Goal: Information Seeking & Learning: Learn about a topic

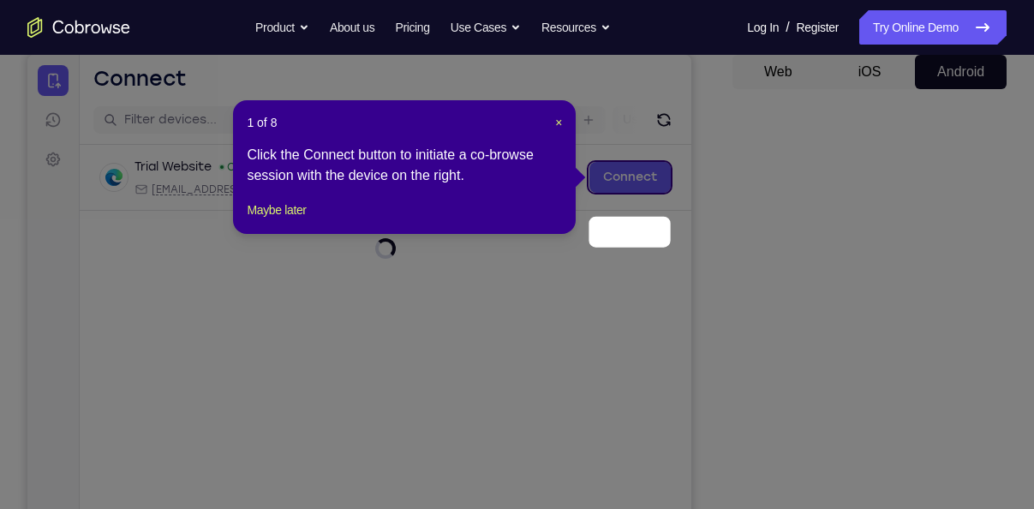
scroll to position [106, 0]
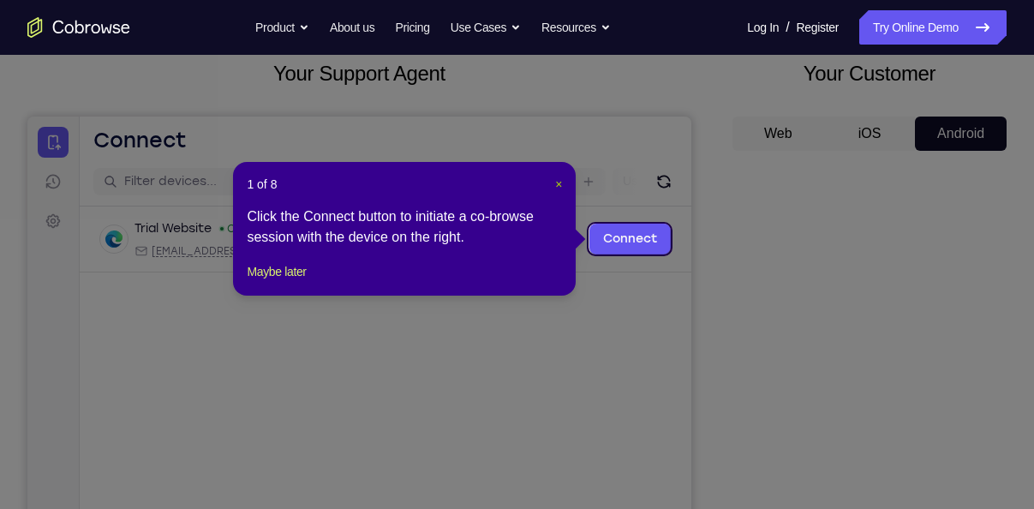
click at [558, 183] on span "×" at bounding box center [558, 184] width 7 height 14
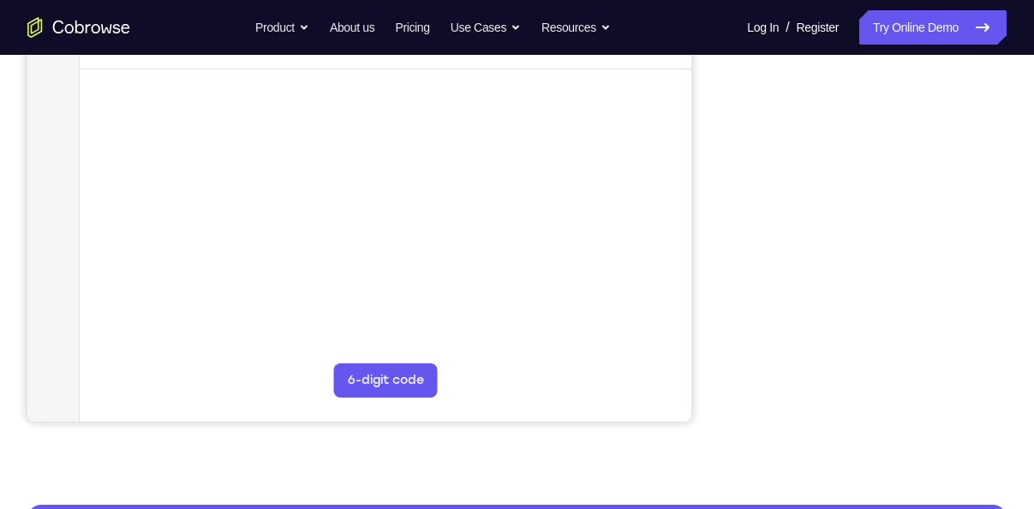
scroll to position [358, 0]
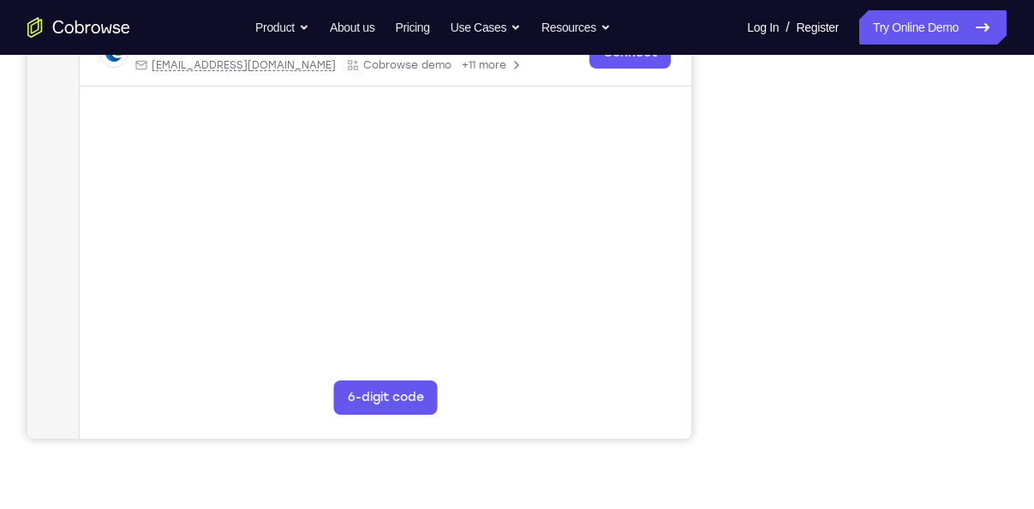
click at [993, 256] on div at bounding box center [869, 176] width 274 height 527
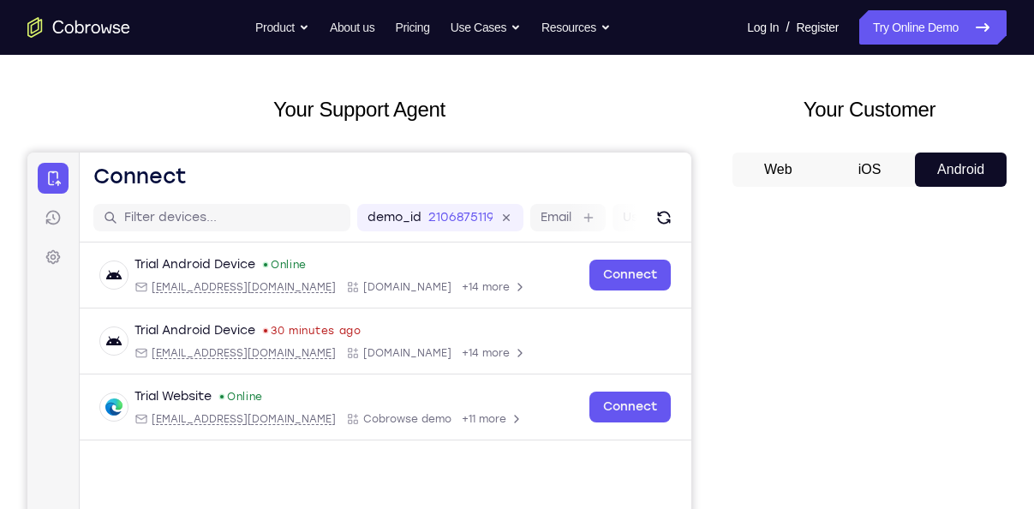
scroll to position [0, 0]
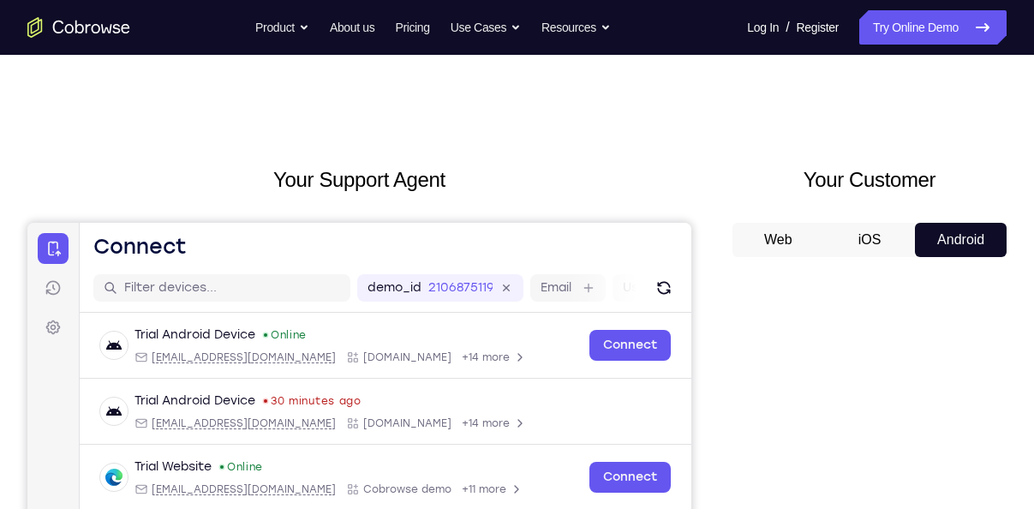
click at [877, 244] on button "iOS" at bounding box center [870, 240] width 92 height 34
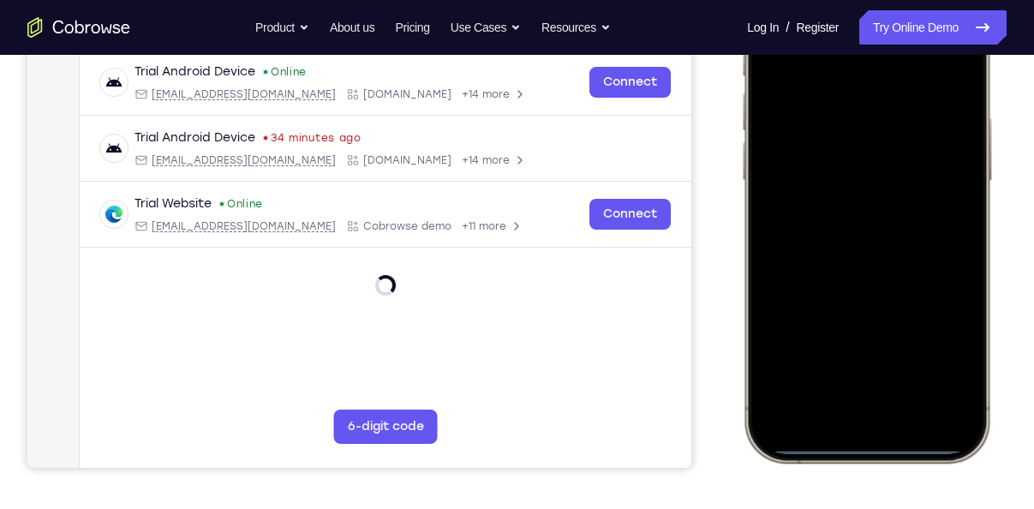
scroll to position [330, 0]
drag, startPoint x: 851, startPoint y: 444, endPoint x: 854, endPoint y: 353, distance: 91.7
click at [854, 353] on div at bounding box center [866, 207] width 225 height 489
drag, startPoint x: 857, startPoint y: 449, endPoint x: 878, endPoint y: 99, distance: 350.0
click at [878, 99] on div at bounding box center [866, 207] width 225 height 489
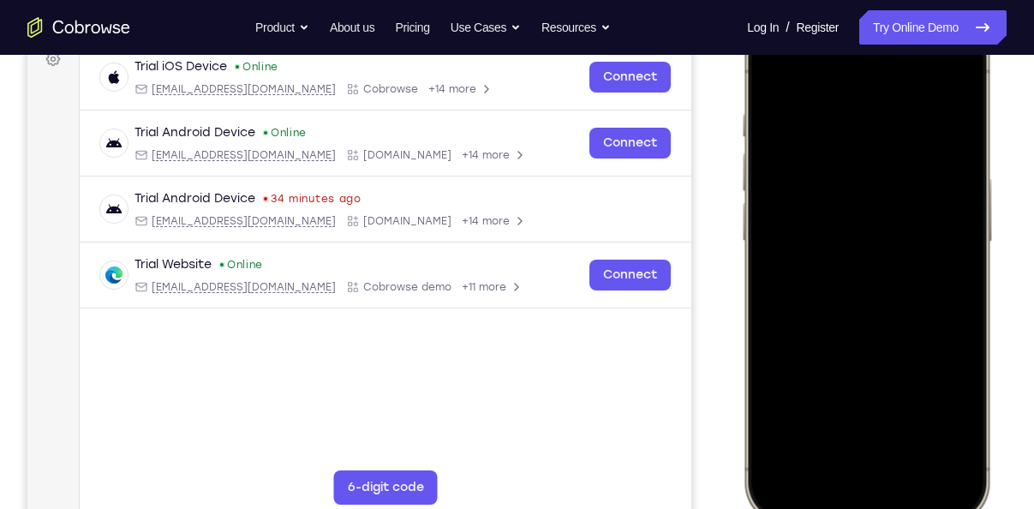
scroll to position [150, 0]
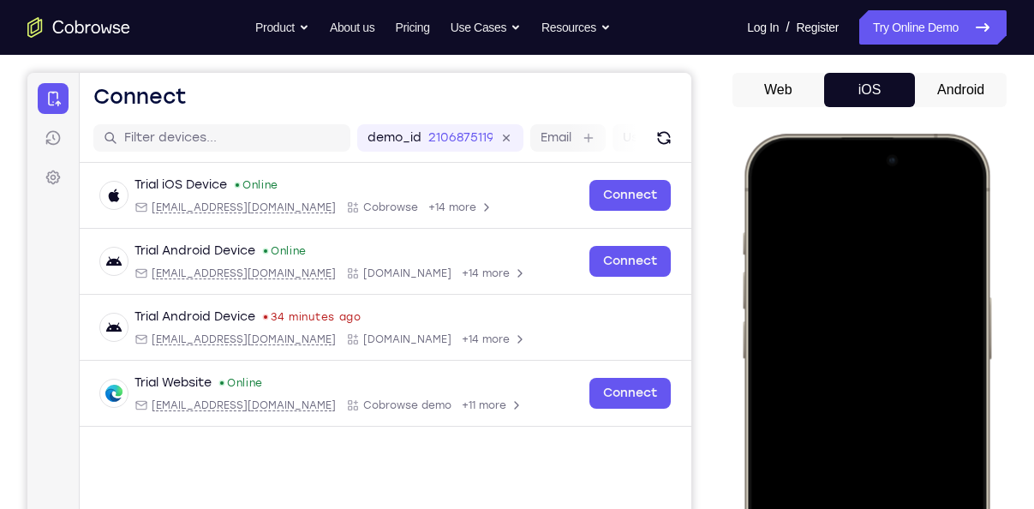
drag, startPoint x: 861, startPoint y: 576, endPoint x: 879, endPoint y: 235, distance: 341.3
drag, startPoint x: 139, startPoint y: 102, endPoint x: 1019, endPoint y: 334, distance: 910.3
click at [1019, 334] on div "Your Support Agent Your Customer Web iOS Android Next Steps We’d be happy to gi…" at bounding box center [517, 469] width 1034 height 1129
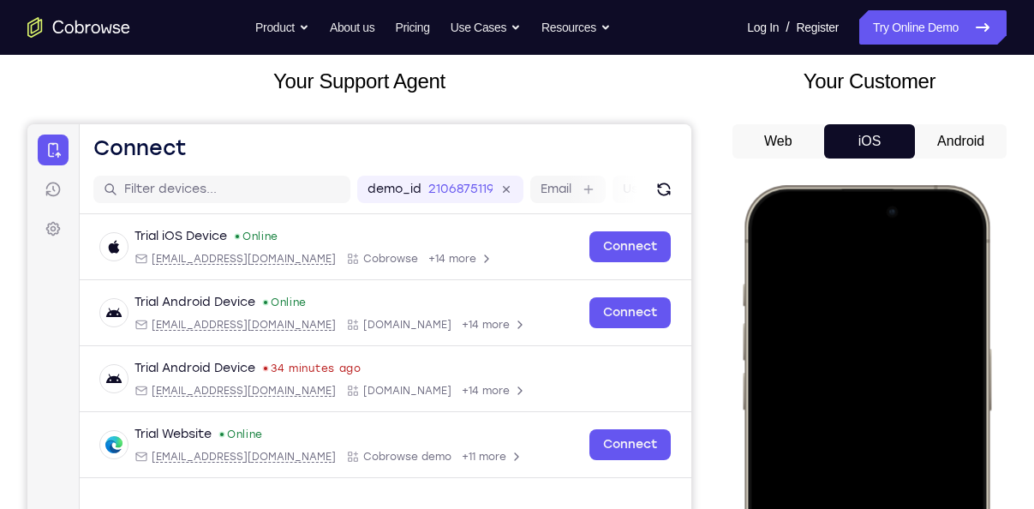
scroll to position [302, 0]
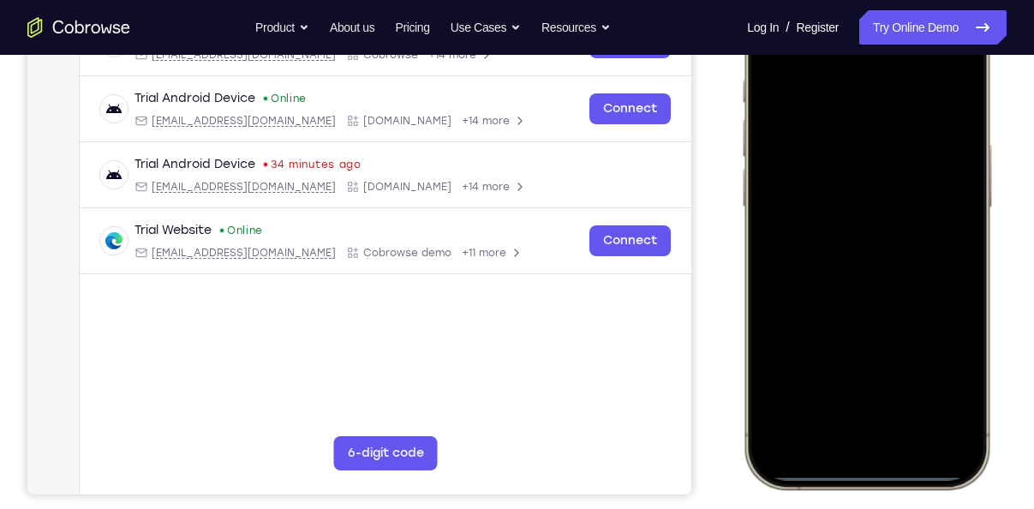
drag, startPoint x: 893, startPoint y: 331, endPoint x: 932, endPoint y: 18, distance: 315.9
click at [932, 18] on div at bounding box center [866, 235] width 225 height 489
drag, startPoint x: 883, startPoint y: 301, endPoint x: 947, endPoint y: -63, distance: 370.4
click at [947, 0] on html "Online web based iOS Simulators and Android Emulators. Run iPhone, iPad, Mobile…" at bounding box center [869, 238] width 257 height 514
drag, startPoint x: 894, startPoint y: 242, endPoint x: 664, endPoint y: 552, distance: 385.7
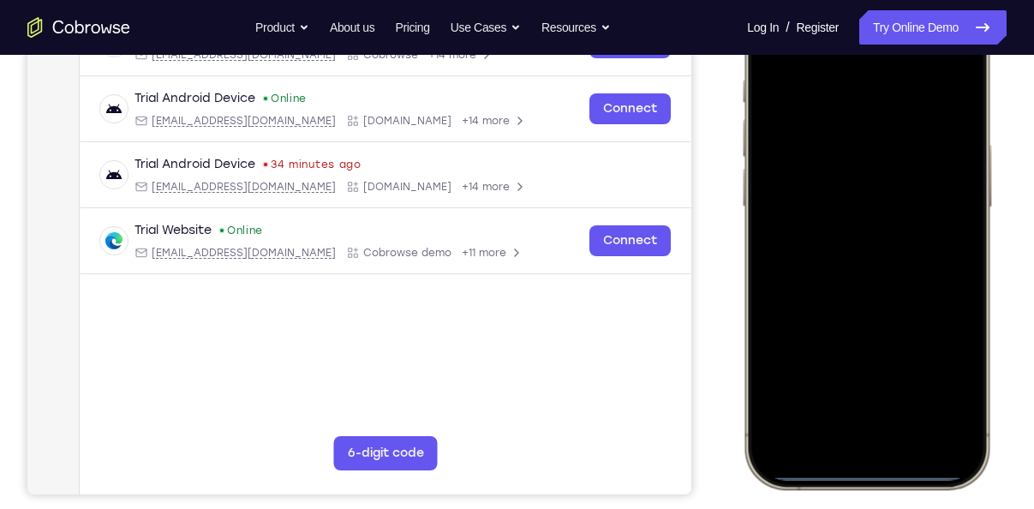
click at [741, 495] on html "Online web based iOS Simulators and Android Emulators. Run iPhone, iPad, Mobile…" at bounding box center [869, 238] width 257 height 514
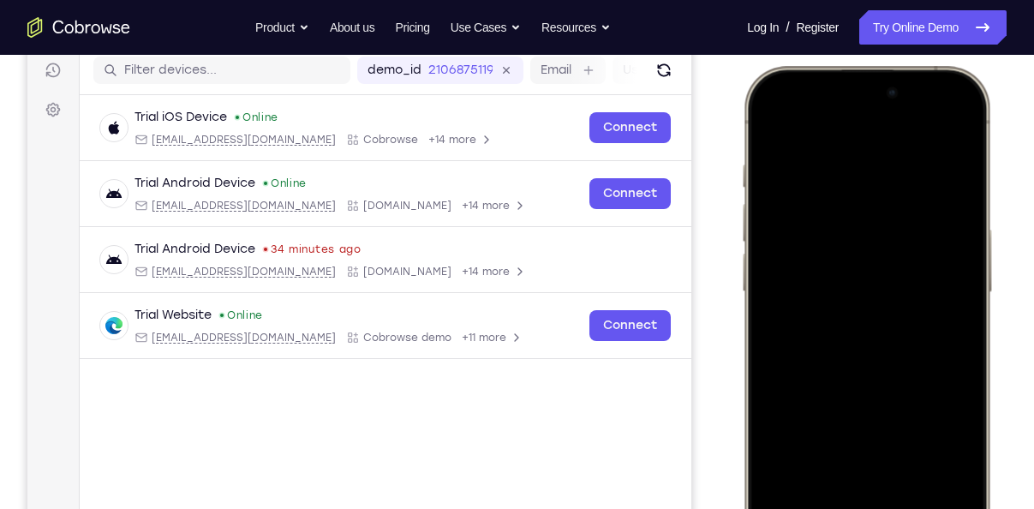
scroll to position [223, 0]
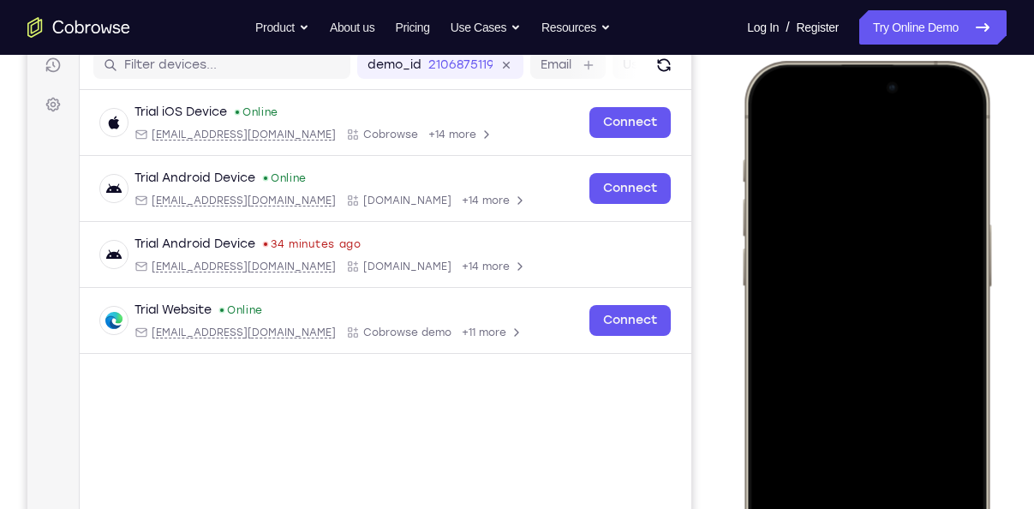
click at [761, 127] on div at bounding box center [866, 314] width 225 height 489
drag, startPoint x: 835, startPoint y: 115, endPoint x: 847, endPoint y: 412, distance: 297.4
click at [847, 412] on div at bounding box center [866, 314] width 225 height 489
drag, startPoint x: 869, startPoint y: 112, endPoint x: 847, endPoint y: 353, distance: 241.6
click at [847, 353] on div at bounding box center [866, 314] width 225 height 489
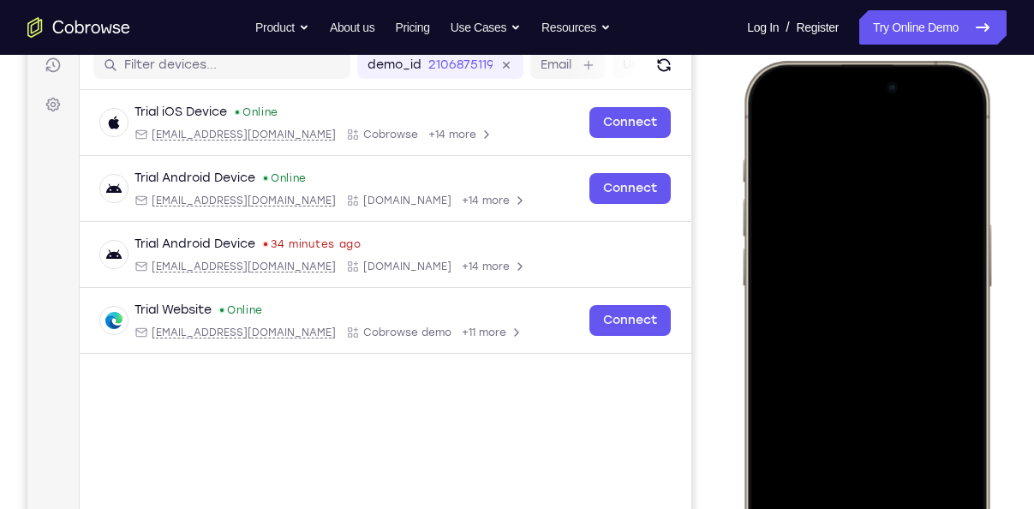
drag, startPoint x: 894, startPoint y: 98, endPoint x: 859, endPoint y: 334, distance: 238.9
click at [859, 334] on div at bounding box center [866, 314] width 225 height 489
click at [860, 88] on div at bounding box center [866, 314] width 225 height 489
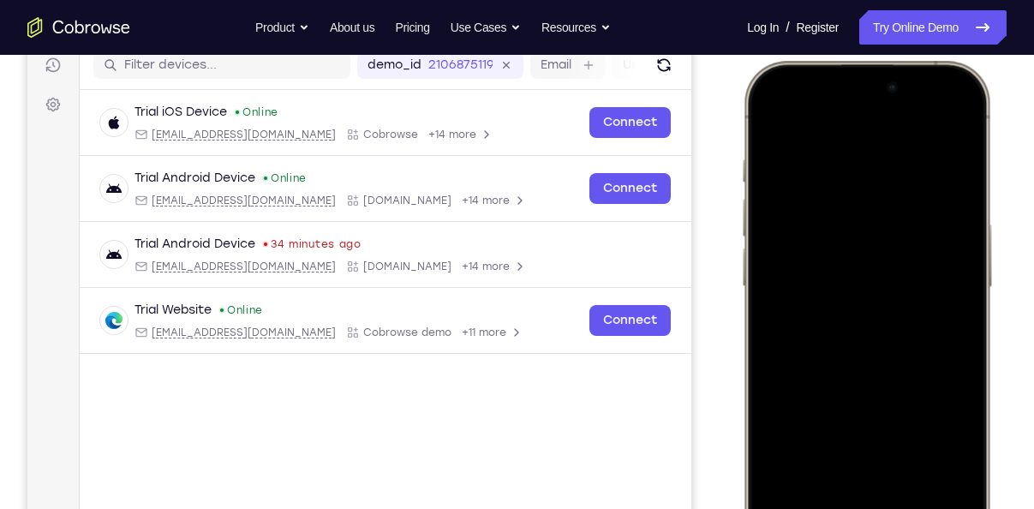
drag, startPoint x: 811, startPoint y: 86, endPoint x: 809, endPoint y: 381, distance: 295.4
click at [809, 381] on div at bounding box center [866, 314] width 225 height 489
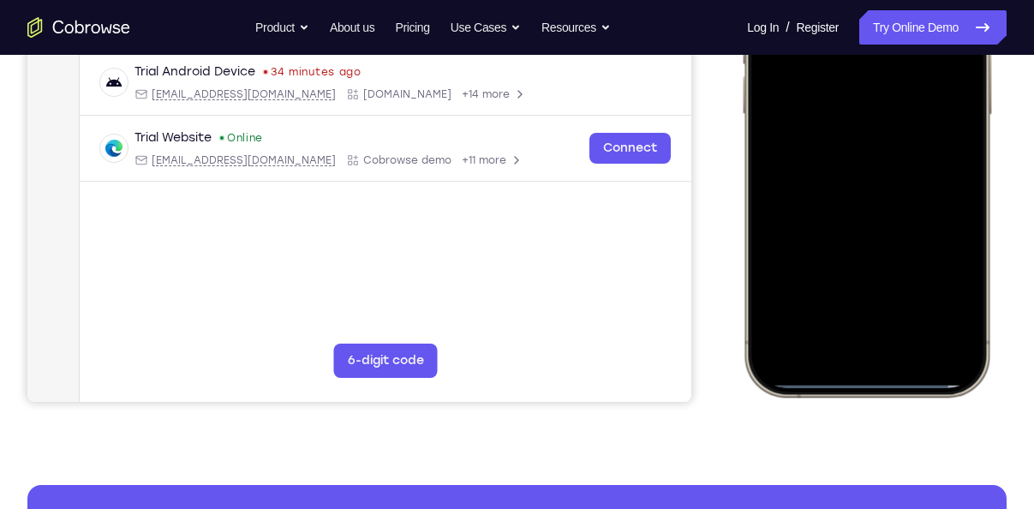
scroll to position [394, 0]
click at [935, 349] on div at bounding box center [866, 143] width 225 height 489
drag, startPoint x: 886, startPoint y: 380, endPoint x: 850, endPoint y: 164, distance: 219.6
click at [850, 164] on div at bounding box center [866, 143] width 225 height 489
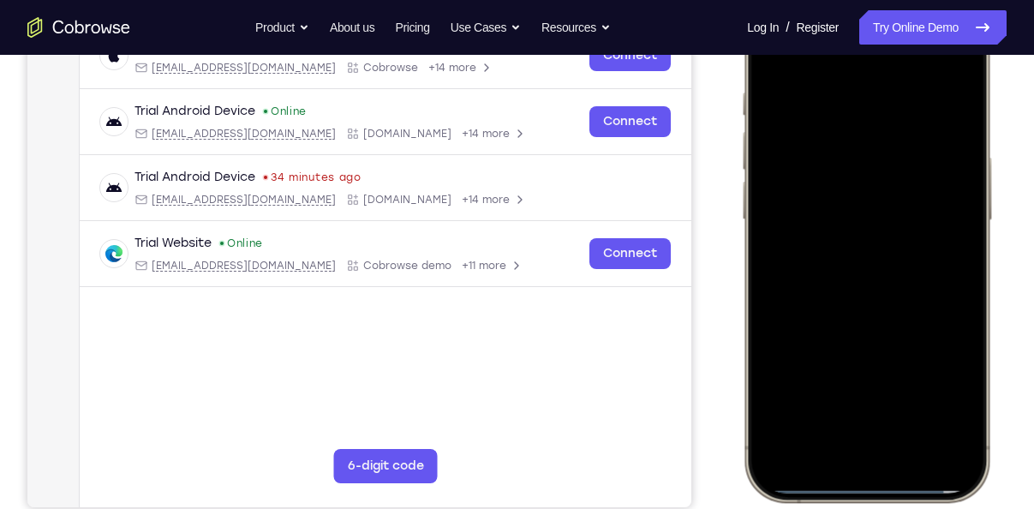
scroll to position [149, 0]
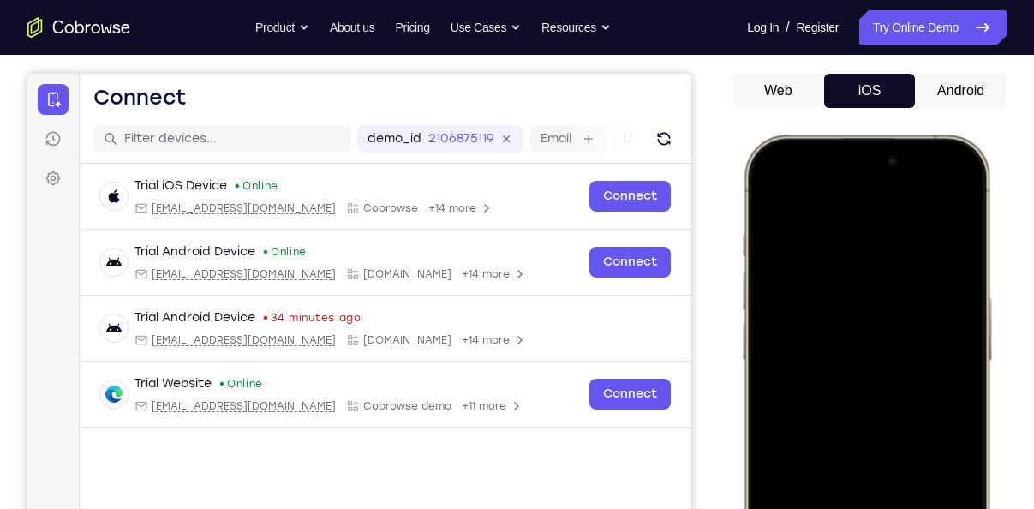
drag, startPoint x: 942, startPoint y: 156, endPoint x: 935, endPoint y: 279, distance: 123.5
click at [935, 279] on div at bounding box center [866, 388] width 225 height 489
click at [811, 200] on div at bounding box center [866, 388] width 225 height 489
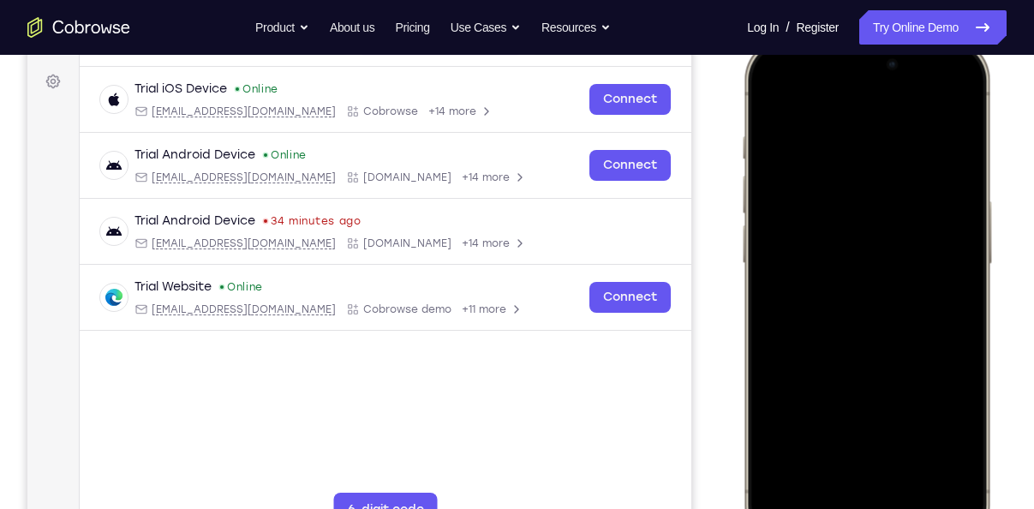
scroll to position [247, 0]
click at [888, 308] on div at bounding box center [866, 290] width 225 height 489
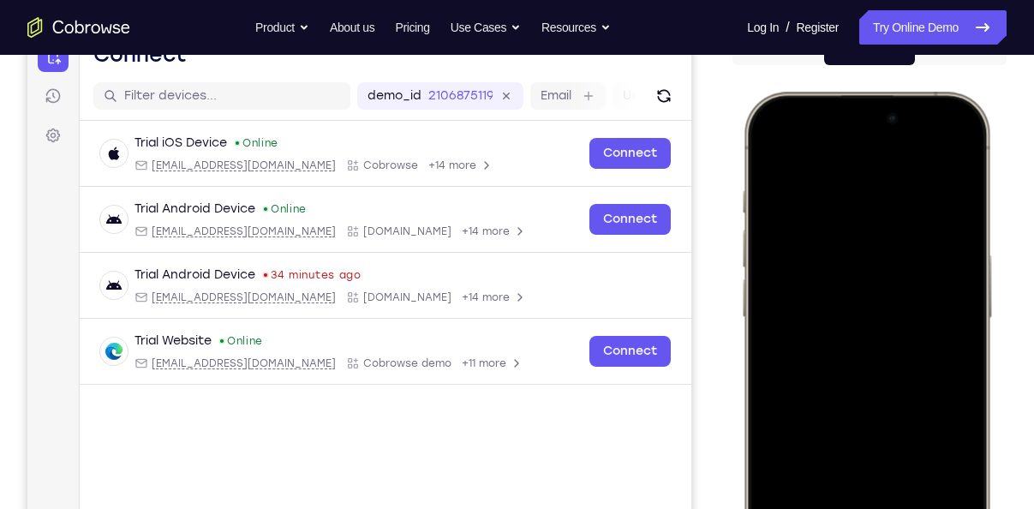
scroll to position [158, 0]
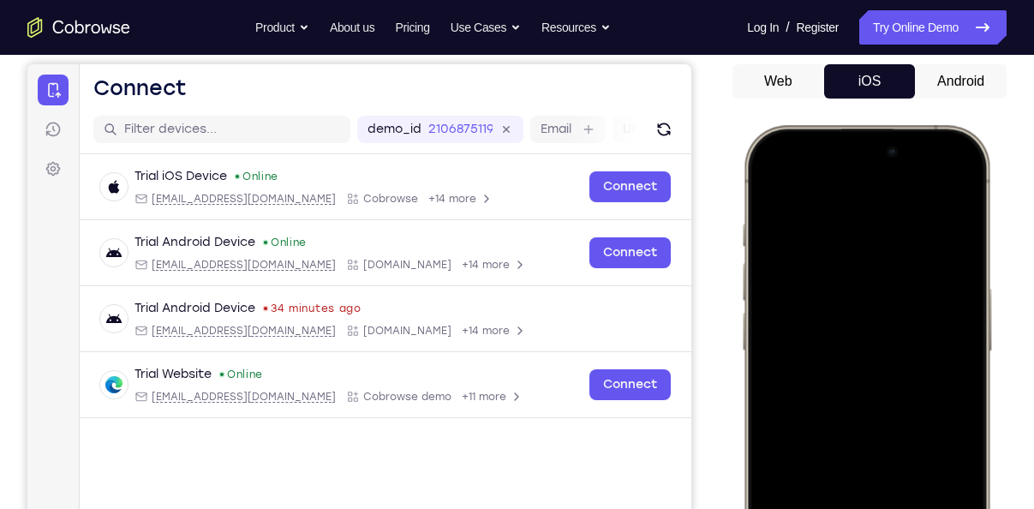
click at [963, 179] on div at bounding box center [866, 378] width 225 height 489
click at [975, 186] on div at bounding box center [866, 378] width 225 height 489
click at [965, 174] on div at bounding box center [866, 378] width 225 height 489
click at [771, 191] on div at bounding box center [866, 378] width 225 height 489
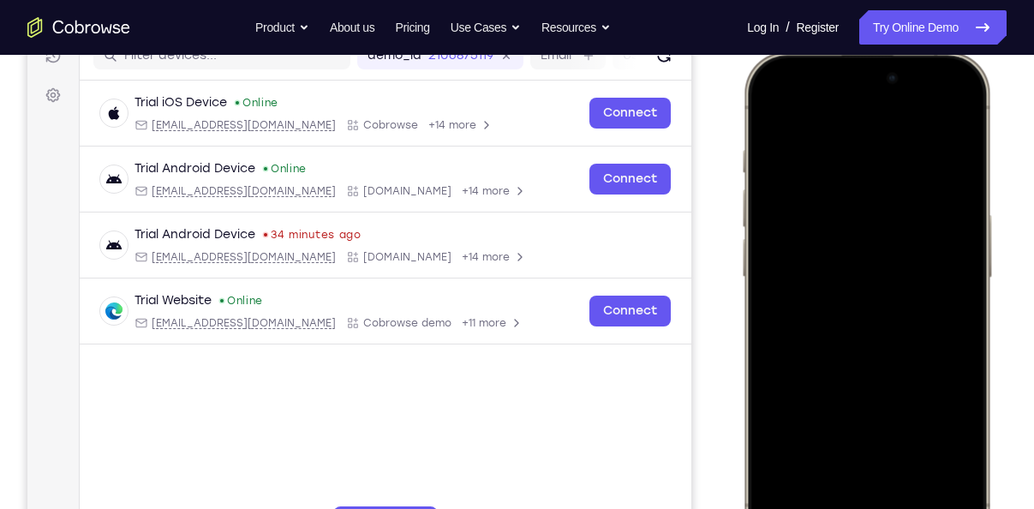
click at [869, 113] on div at bounding box center [866, 305] width 225 height 489
click at [870, 121] on div at bounding box center [866, 305] width 225 height 489
click at [873, 119] on div at bounding box center [866, 305] width 225 height 489
click at [790, 120] on div at bounding box center [866, 305] width 225 height 489
click at [795, 119] on div at bounding box center [866, 305] width 225 height 489
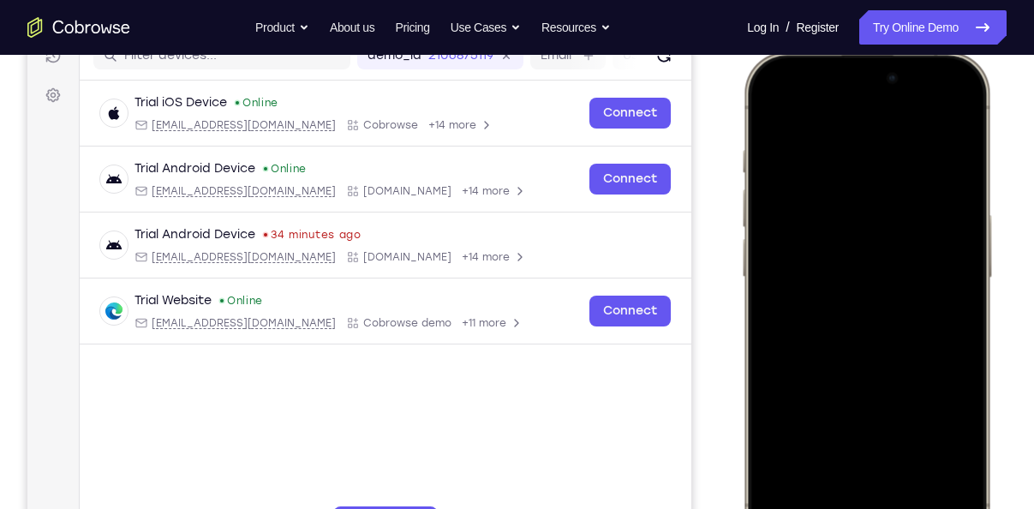
click at [795, 119] on div at bounding box center [866, 305] width 225 height 489
click at [854, 121] on div at bounding box center [866, 305] width 225 height 489
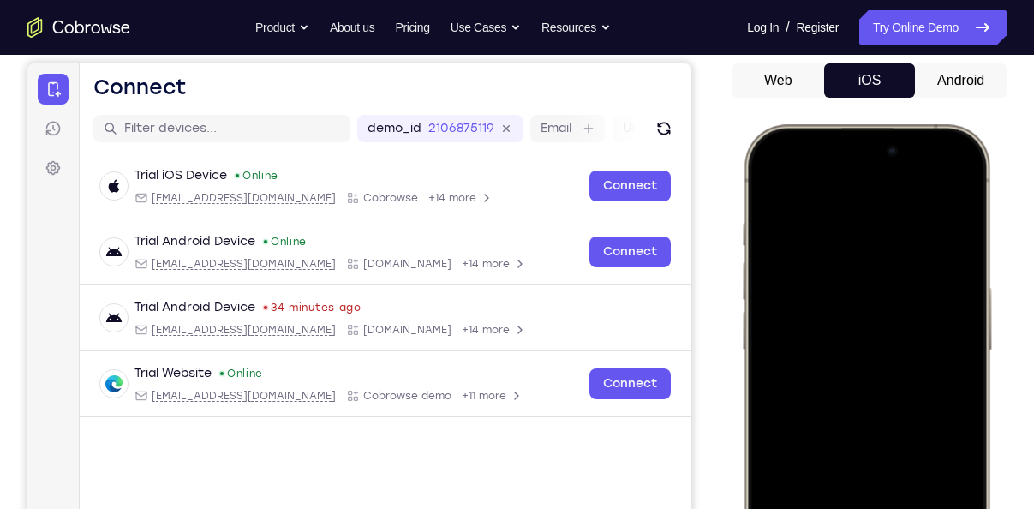
scroll to position [158, 0]
click at [867, 195] on div at bounding box center [866, 378] width 225 height 489
click at [784, 190] on div at bounding box center [866, 378] width 225 height 489
click at [762, 189] on div at bounding box center [866, 378] width 225 height 489
drag, startPoint x: 865, startPoint y: 182, endPoint x: 867, endPoint y: 475, distance: 292.9
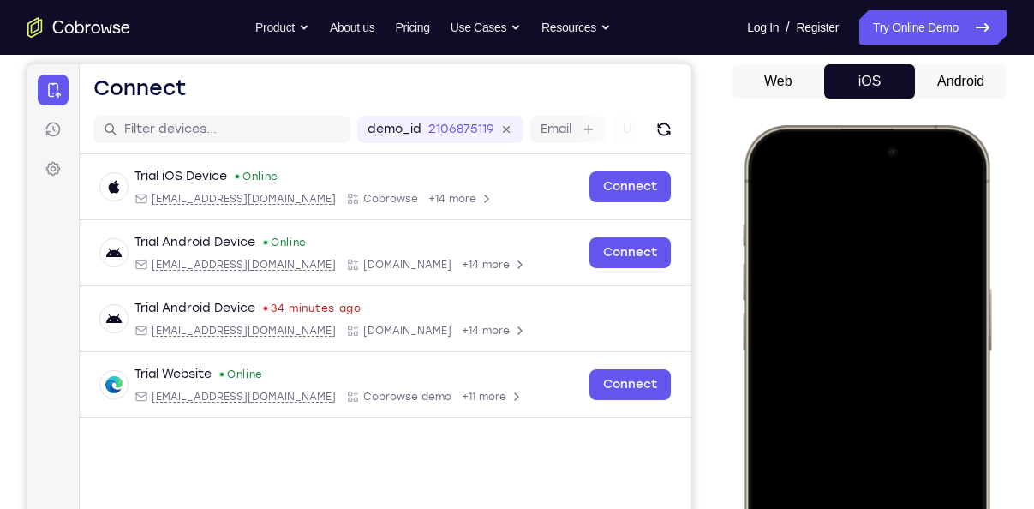
click at [867, 475] on div at bounding box center [866, 378] width 225 height 489
click at [970, 188] on div at bounding box center [866, 378] width 225 height 489
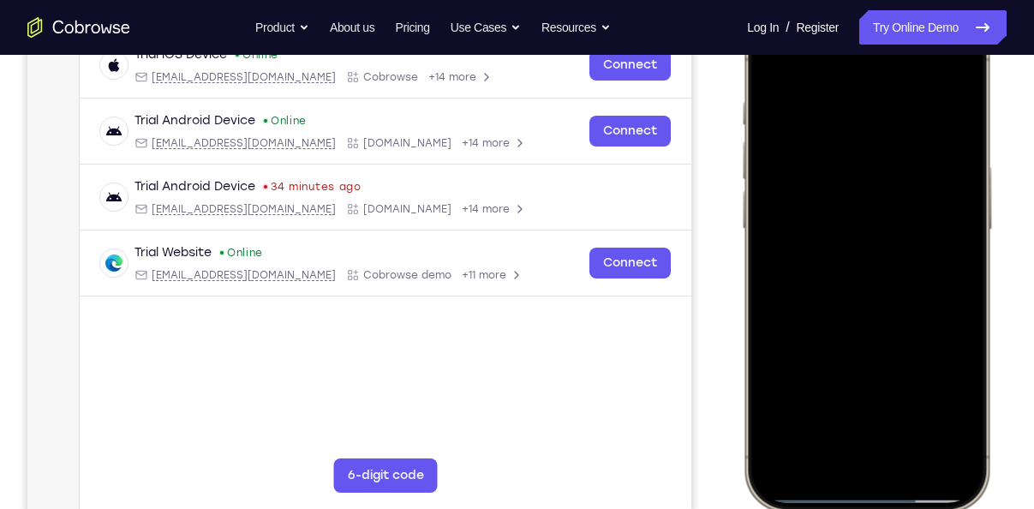
scroll to position [250, 0]
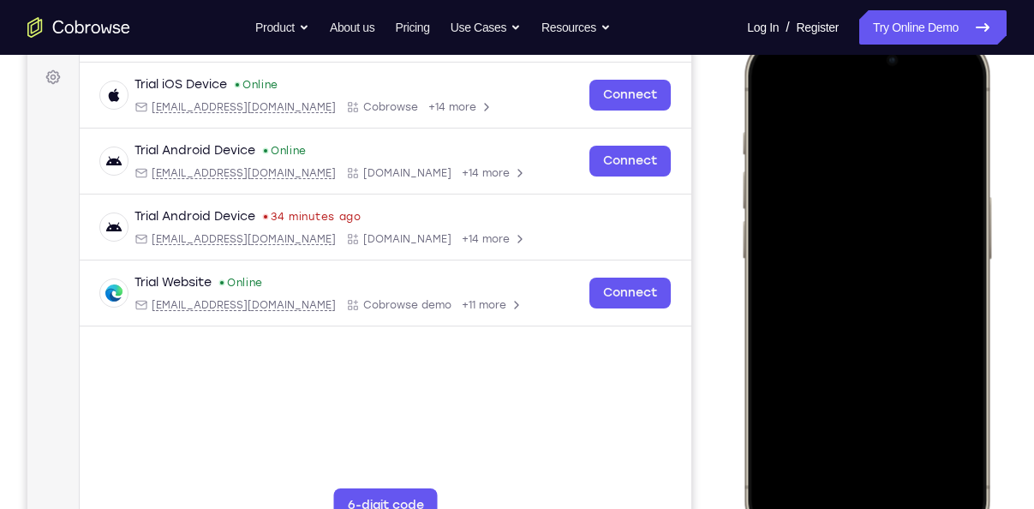
click at [770, 92] on div at bounding box center [866, 287] width 225 height 489
click at [771, 104] on div at bounding box center [866, 287] width 225 height 489
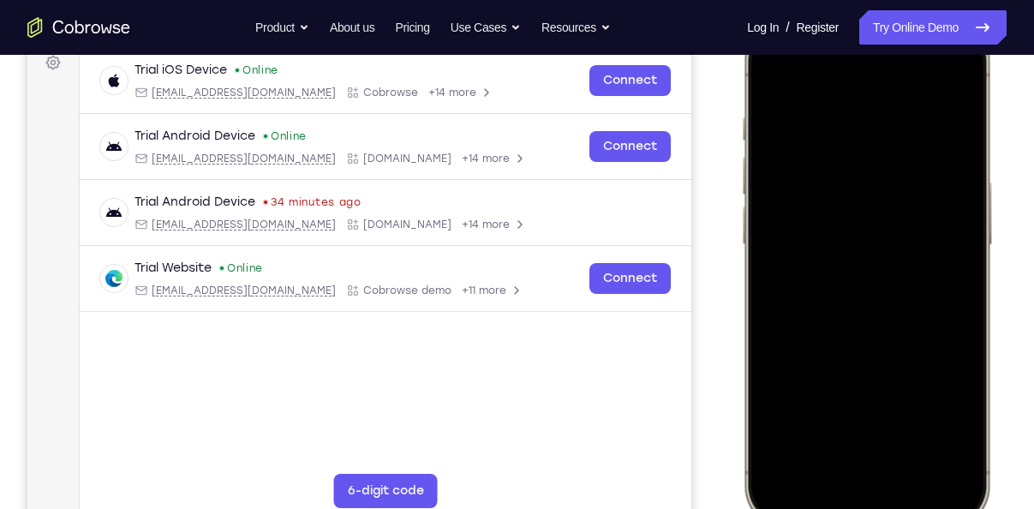
scroll to position [187, 0]
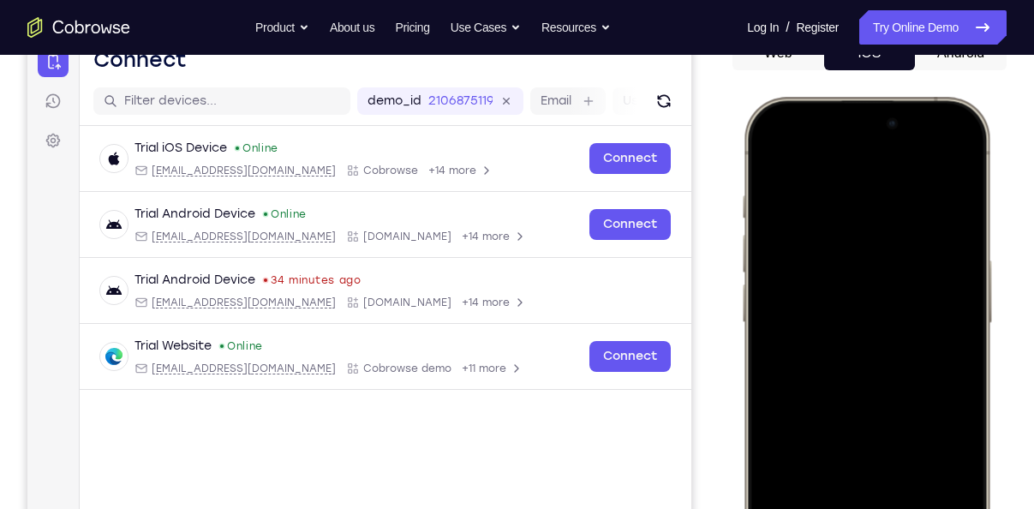
click at [765, 152] on div at bounding box center [866, 350] width 225 height 489
click at [775, 166] on div at bounding box center [866, 350] width 225 height 489
click at [968, 163] on div at bounding box center [866, 350] width 225 height 489
drag, startPoint x: 934, startPoint y: 113, endPoint x: 927, endPoint y: 316, distance: 203.1
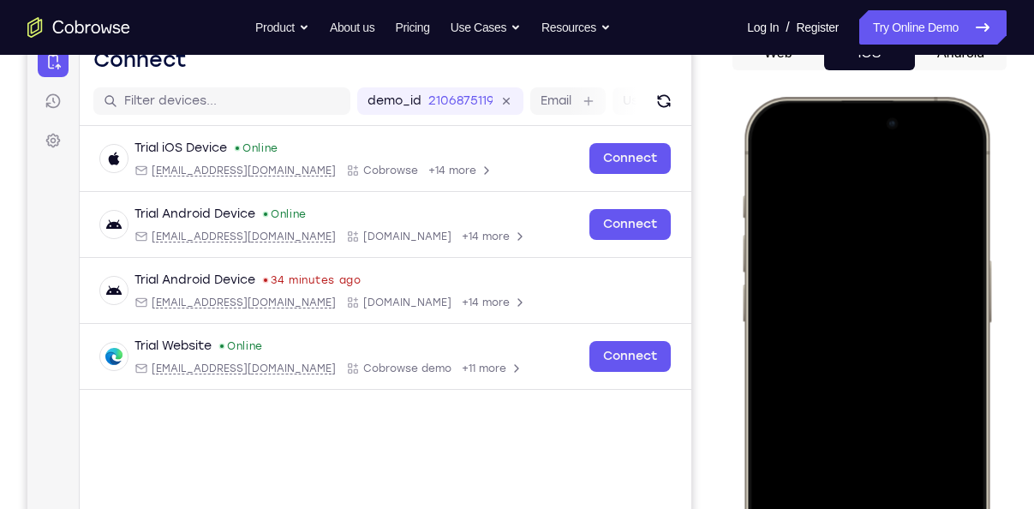
click at [927, 316] on div at bounding box center [866, 350] width 225 height 489
click at [863, 165] on div at bounding box center [866, 350] width 225 height 489
click at [785, 165] on div at bounding box center [866, 350] width 225 height 489
drag, startPoint x: 951, startPoint y: 158, endPoint x: 856, endPoint y: 402, distance: 261.9
click at [856, 402] on div at bounding box center [866, 350] width 225 height 489
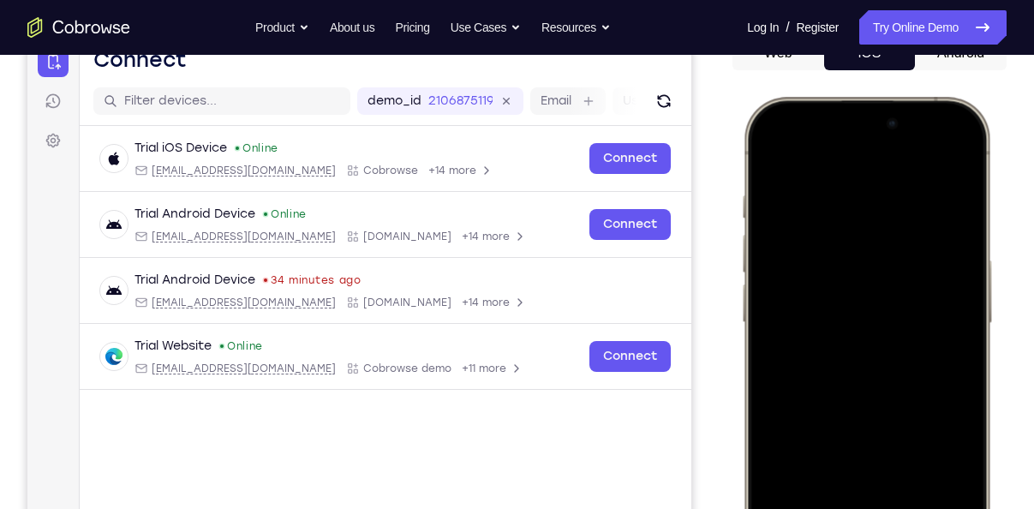
drag, startPoint x: 938, startPoint y: 117, endPoint x: 898, endPoint y: 396, distance: 281.2
click at [898, 396] on div at bounding box center [866, 350] width 225 height 489
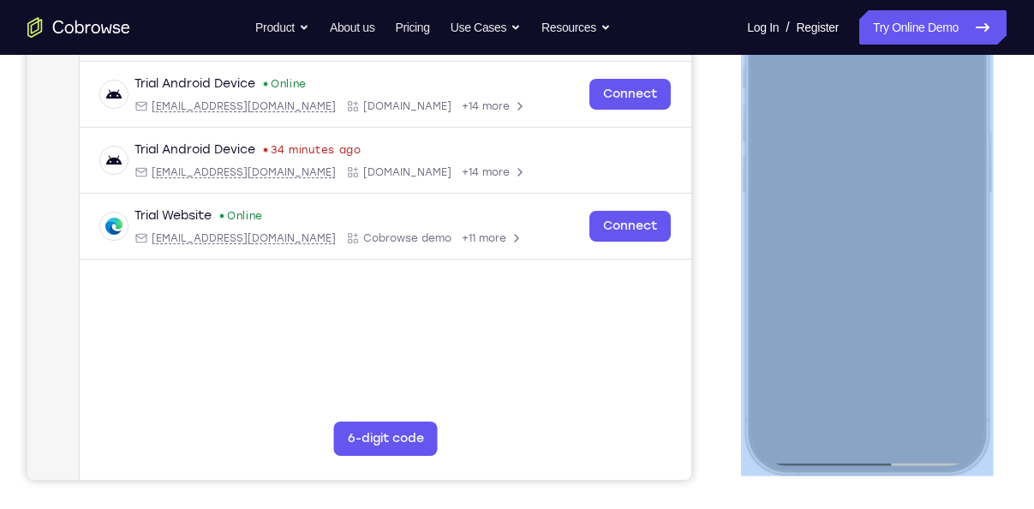
drag, startPoint x: 849, startPoint y: 465, endPoint x: 849, endPoint y: 336, distance: 129.3
click at [849, 336] on div at bounding box center [867, 221] width 252 height 509
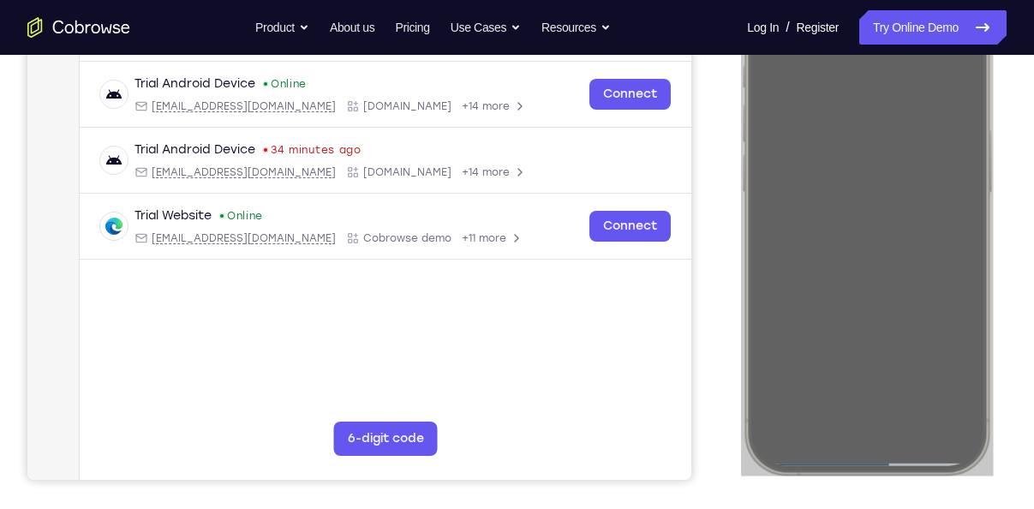
click at [1025, 226] on div "Your Support Agent Your Customer Web iOS Android Next Steps We’d be happy to gi…" at bounding box center [517, 302] width 1034 height 1129
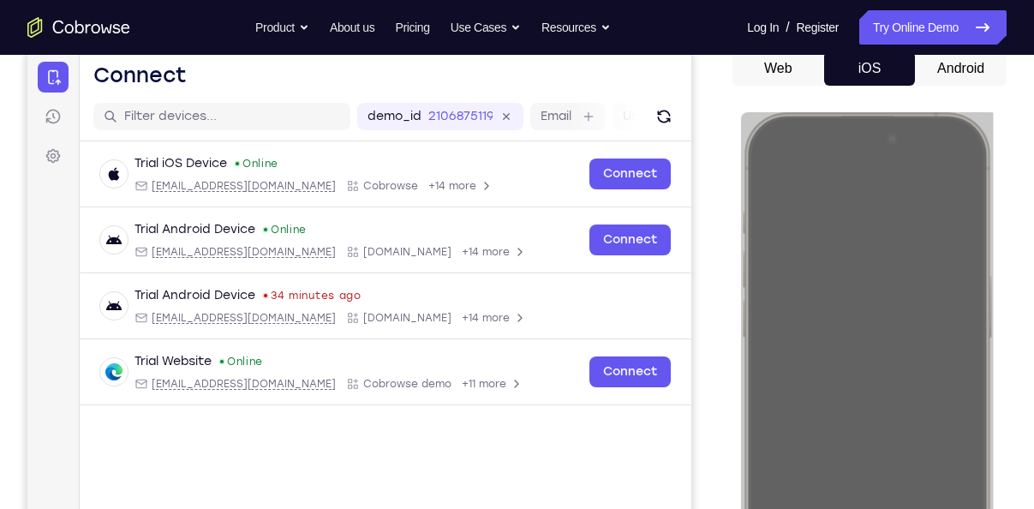
scroll to position [158, 0]
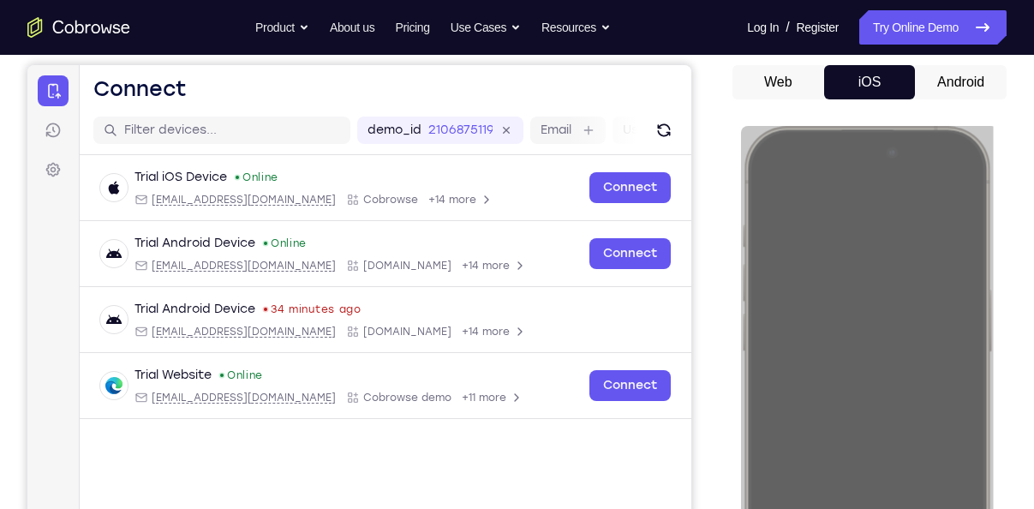
click at [950, 106] on div "Web iOS Android" at bounding box center [869, 352] width 274 height 575
click at [952, 87] on button "Android" at bounding box center [961, 82] width 92 height 34
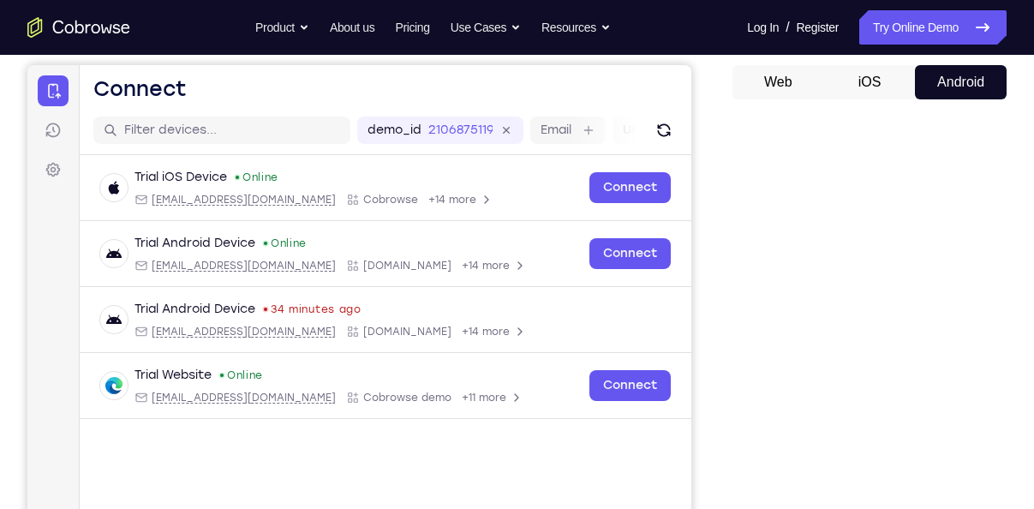
scroll to position [313, 0]
